Goal: Information Seeking & Learning: Compare options

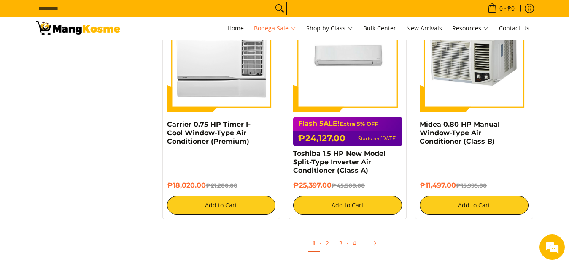
scroll to position [1814, 0]
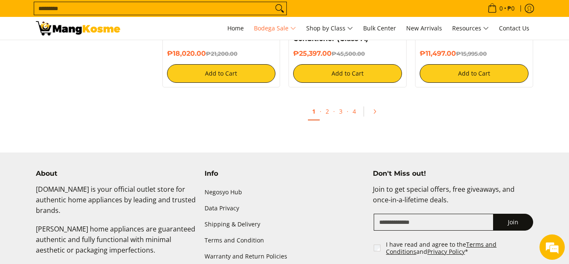
scroll to position [1983, 0]
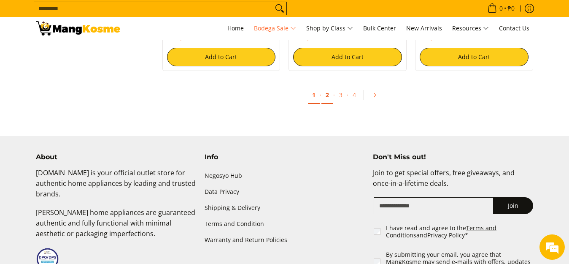
click at [326, 98] on link "2" at bounding box center [328, 95] width 12 height 17
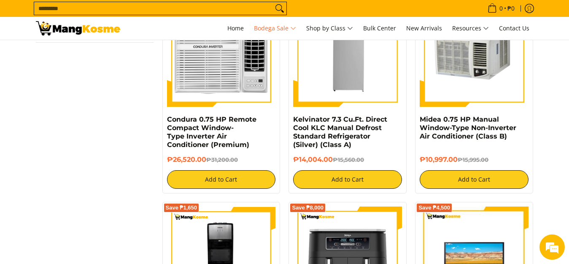
scroll to position [1518, 0]
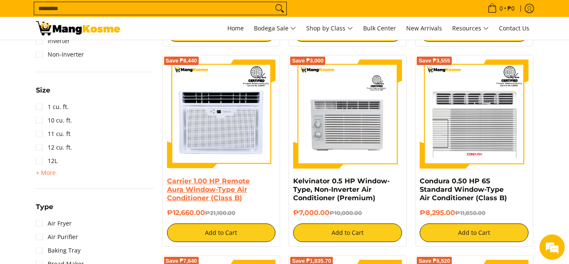
click at [230, 177] on link "Carrier 1.00 HP Remote Aura Window-Type Air Conditioner (Class B)" at bounding box center [208, 189] width 83 height 25
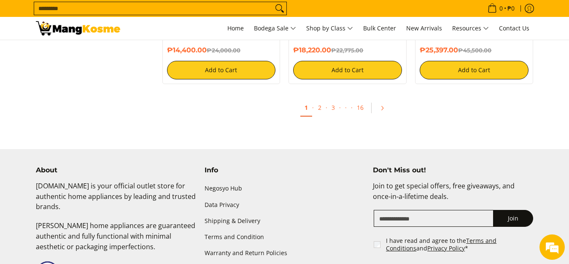
scroll to position [1730, 0]
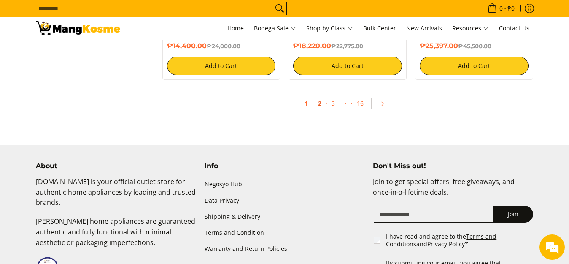
click at [319, 105] on link "2" at bounding box center [320, 103] width 12 height 17
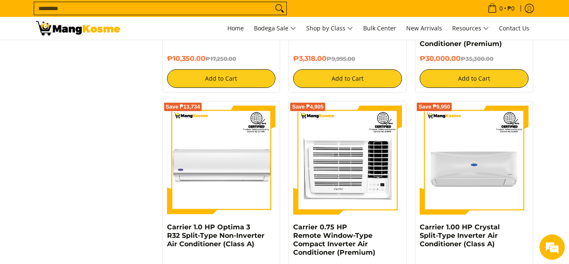
click at [177, 10] on input "Search..." at bounding box center [153, 8] width 239 height 13
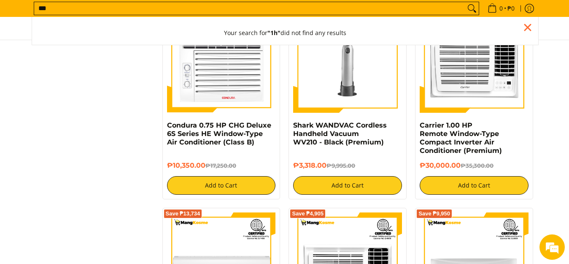
scroll to position [1243, 0]
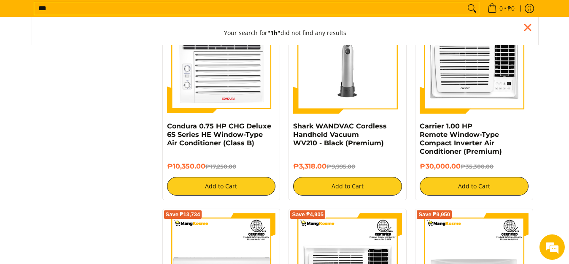
type input "***"
click at [465, 2] on button "Search" at bounding box center [472, 8] width 14 height 13
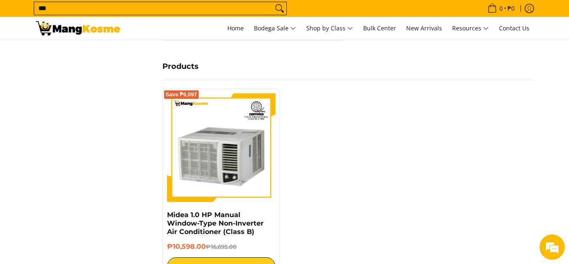
scroll to position [422, 0]
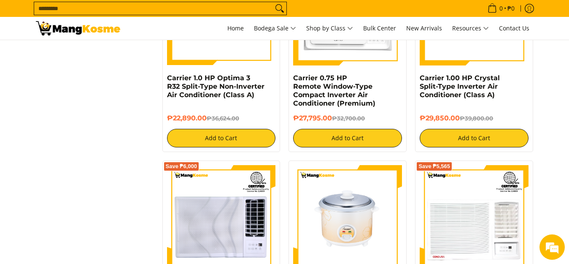
scroll to position [1622, 0]
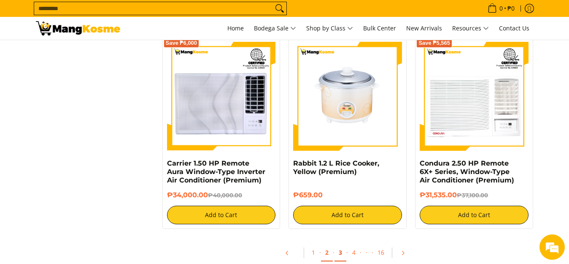
click at [343, 244] on link "3" at bounding box center [341, 252] width 12 height 17
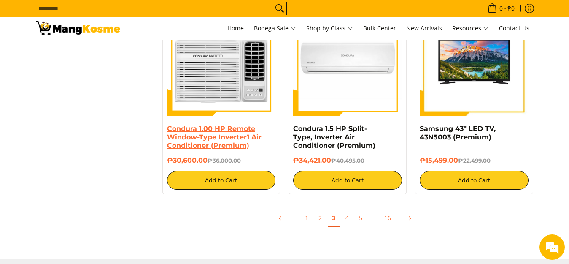
scroll to position [1561, 0]
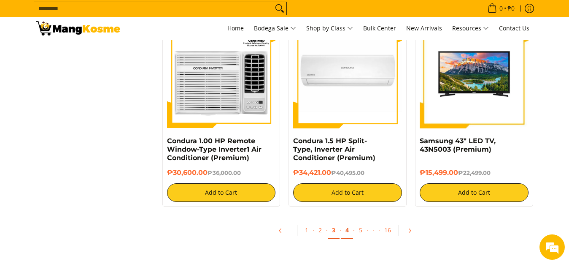
click at [345, 229] on link "4" at bounding box center [347, 230] width 12 height 17
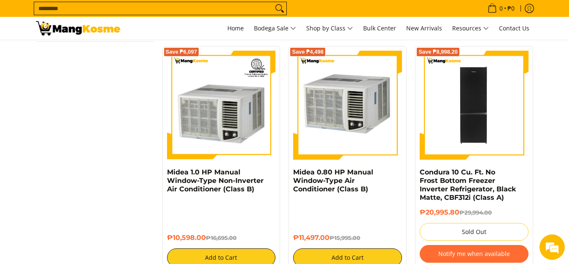
scroll to position [1350, 0]
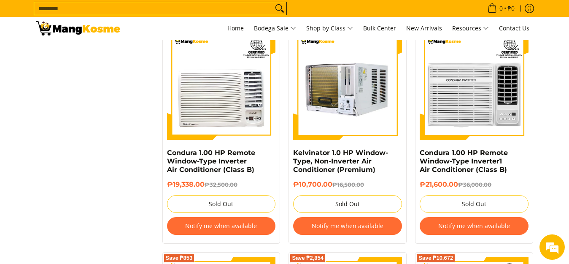
click at [358, 115] on img at bounding box center [347, 85] width 109 height 109
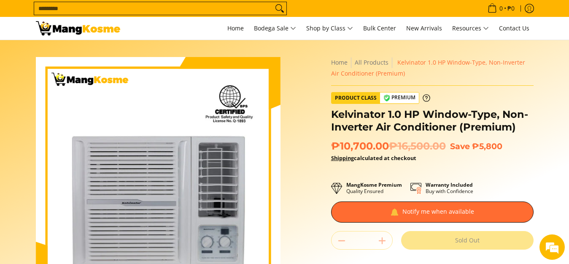
scroll to position [42, 0]
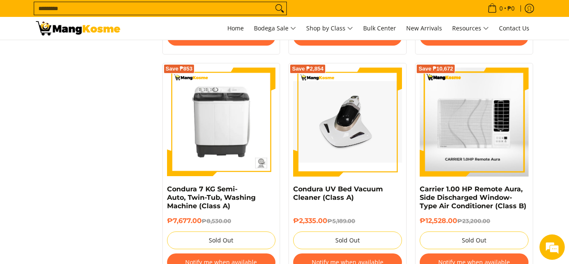
scroll to position [1587, 0]
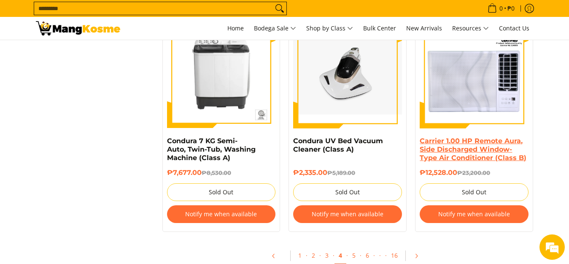
click at [467, 150] on link "Carrier 1.00 HP Remote Aura, Side Discharged Window-Type Air Conditioner (Class…" at bounding box center [473, 149] width 107 height 25
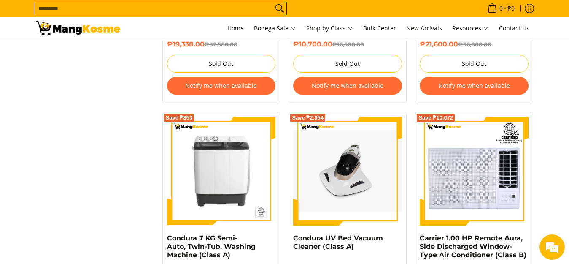
scroll to position [1640, 0]
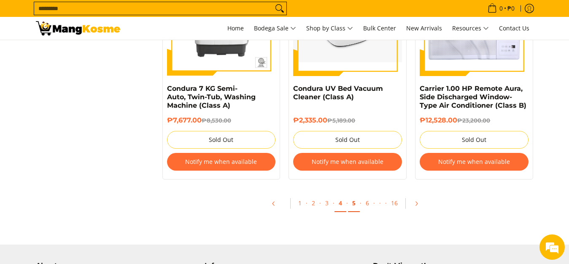
click at [351, 204] on link "5" at bounding box center [354, 203] width 12 height 17
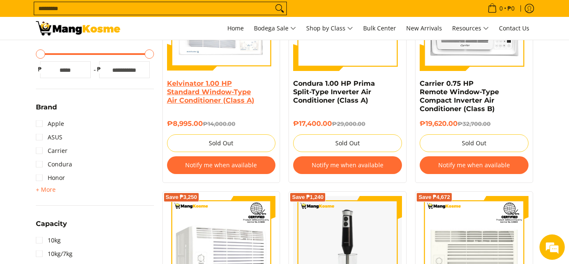
click at [198, 90] on link "Kelvinator 1.00 HP Standard Window-Type Air Conditioner (Class A)" at bounding box center [210, 91] width 87 height 25
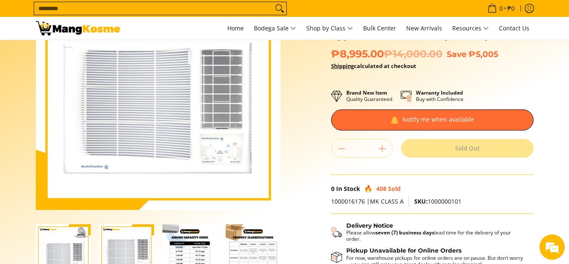
scroll to position [127, 0]
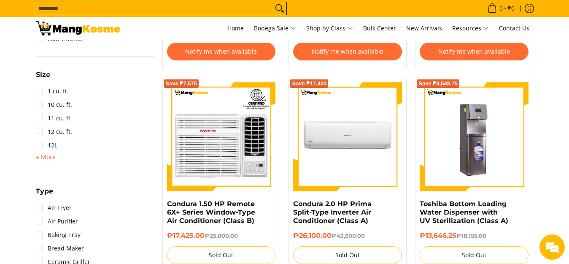
scroll to position [802, 0]
